Goal: Find specific page/section: Find specific page/section

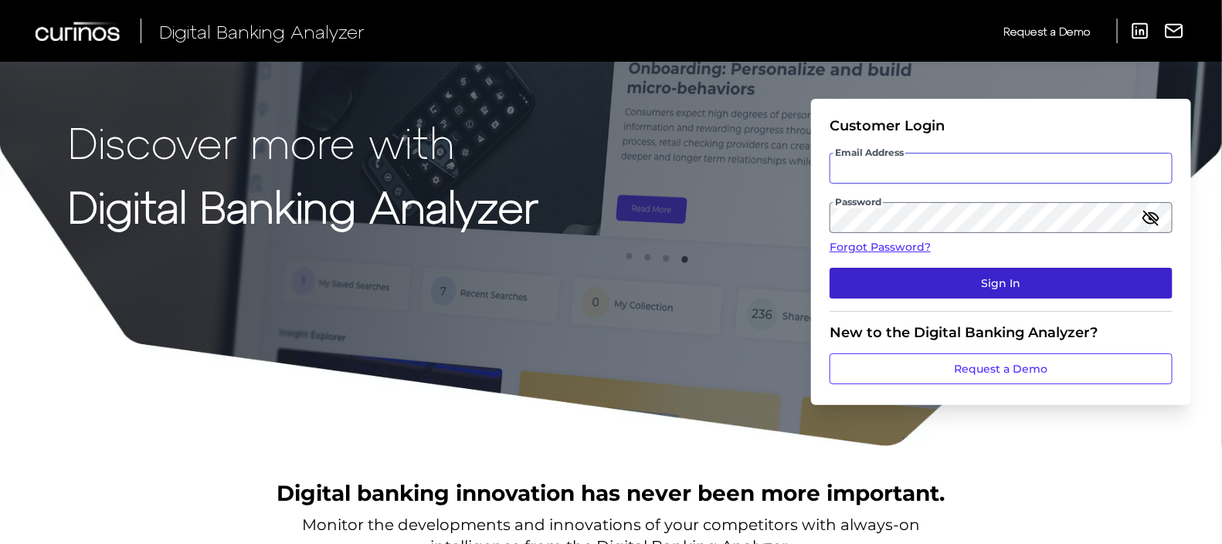
type input "[PERSON_NAME][EMAIL_ADDRESS][DOMAIN_NAME]"
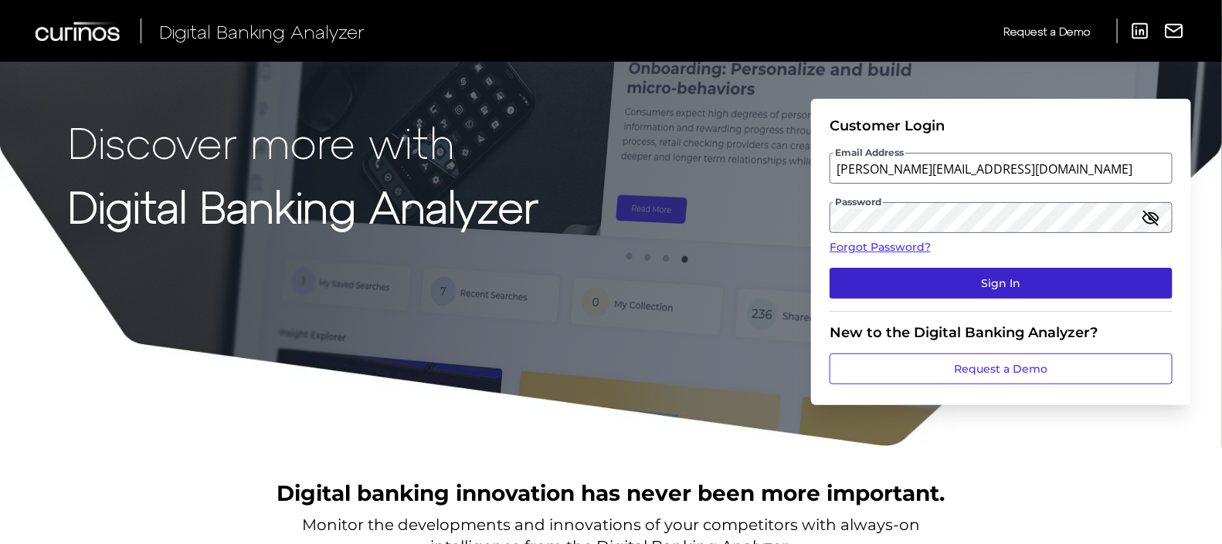
drag, startPoint x: 1019, startPoint y: 289, endPoint x: 1001, endPoint y: 287, distance: 17.9
click at [1019, 288] on button "Sign In" at bounding box center [1000, 283] width 343 height 31
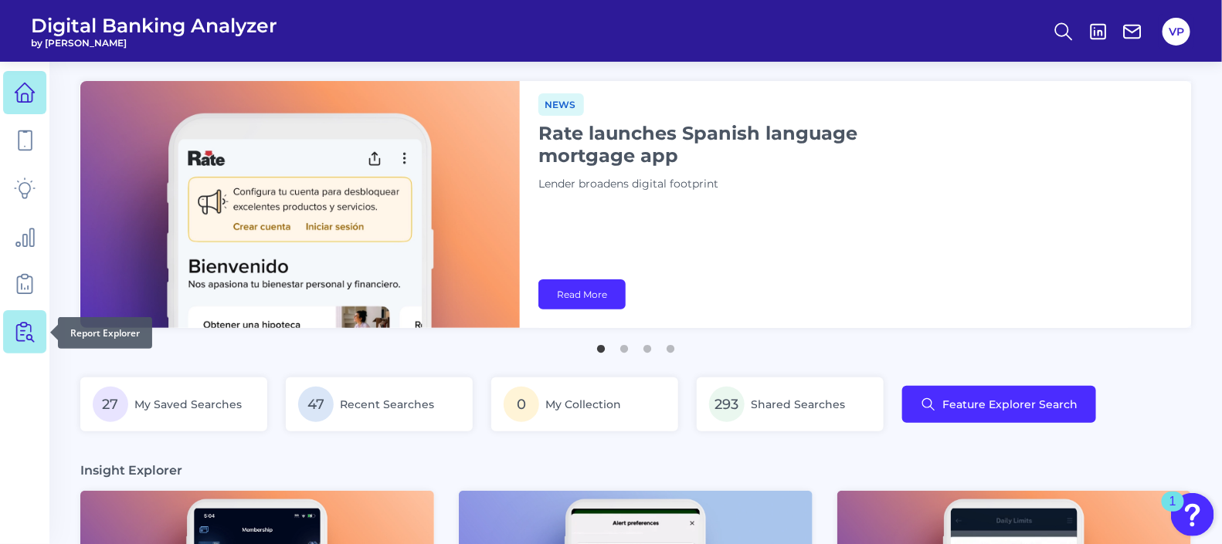
click at [18, 343] on link at bounding box center [24, 331] width 43 height 43
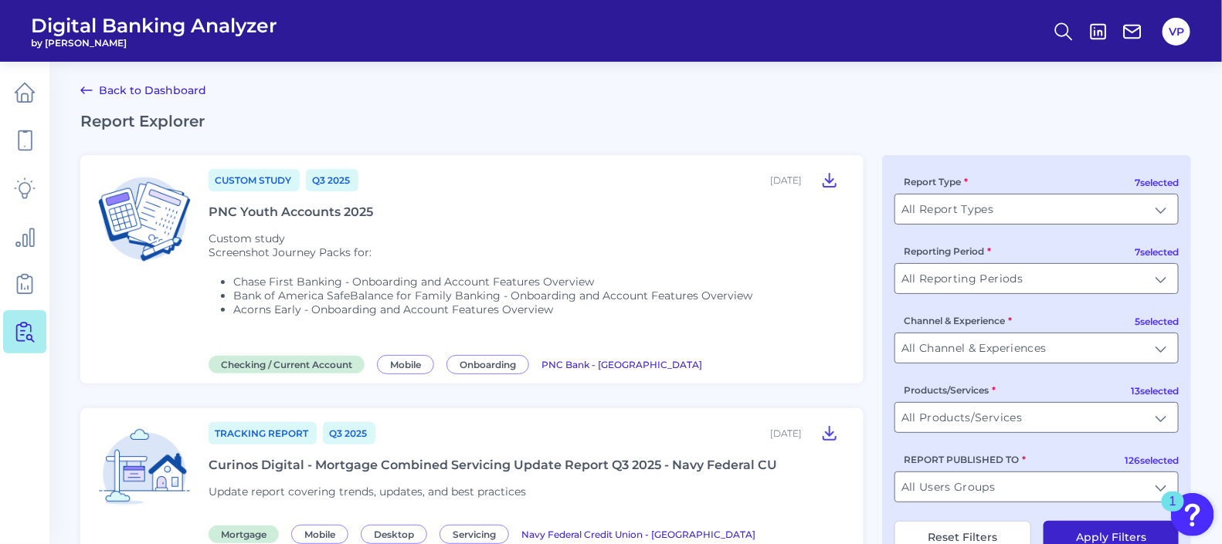
click at [318, 212] on div "PNC Youth Accounts 2025" at bounding box center [291, 212] width 165 height 15
